Goal: Navigation & Orientation: Find specific page/section

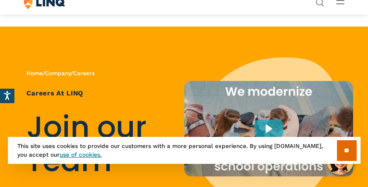
scroll to position [3713, 0]
